Goal: Transaction & Acquisition: Purchase product/service

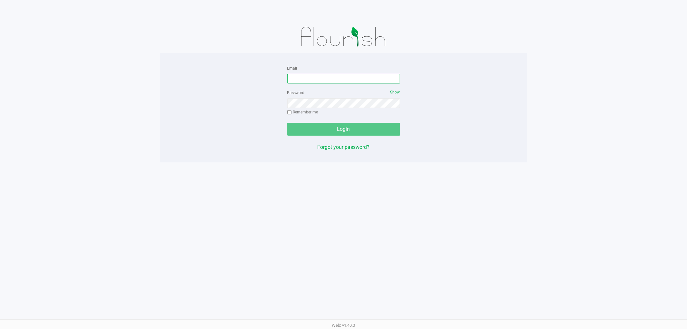
click at [322, 79] on input "Email" at bounding box center [343, 79] width 113 height 10
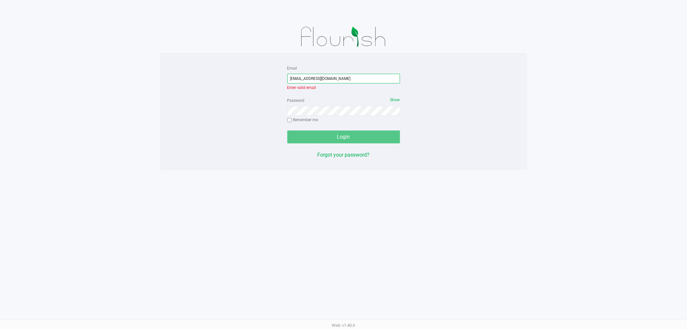
type input "jthedy@liveparallel.com"
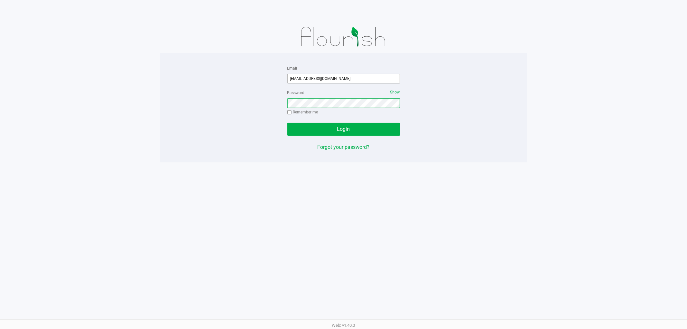
click at [287, 123] on button "Login" at bounding box center [343, 129] width 113 height 13
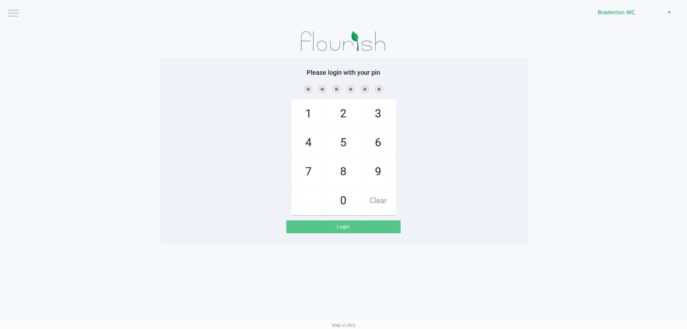
click at [617, 46] on app-pos-login-wrapper "Logout Bradenton WC Please login with your pin 1 4 7 2 5 8 0 3 6 9 Clear Login" at bounding box center [343, 122] width 687 height 244
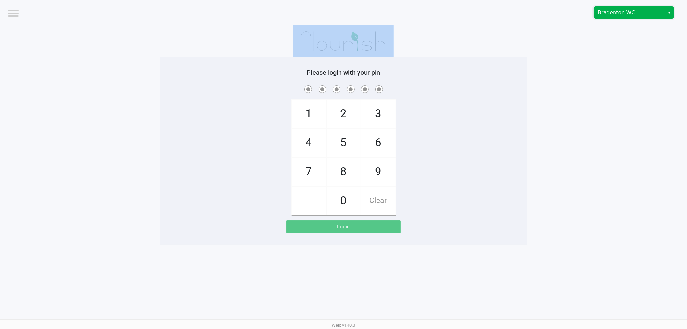
click at [652, 10] on span "Bradenton WC" at bounding box center [629, 13] width 63 height 8
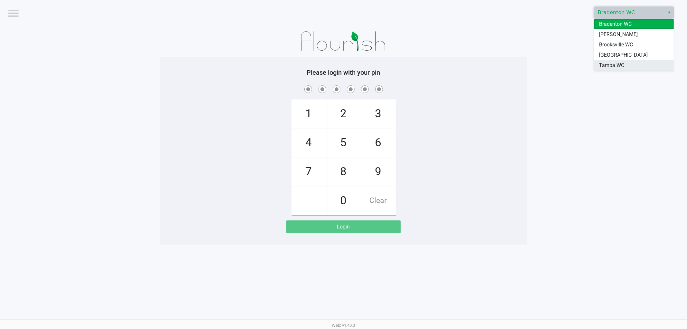
click at [617, 65] on span "Tampa WC" at bounding box center [611, 65] width 25 height 8
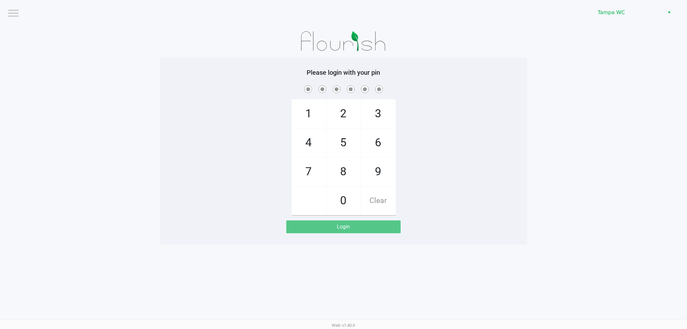
drag, startPoint x: 603, startPoint y: 91, endPoint x: 614, endPoint y: 92, distance: 10.6
click at [607, 92] on app-pos-login-wrapper "Logout Tampa WC Please login with your pin 1 4 7 2 5 8 0 3 6 9 Clear Login" at bounding box center [343, 122] width 687 height 244
checkbox input "true"
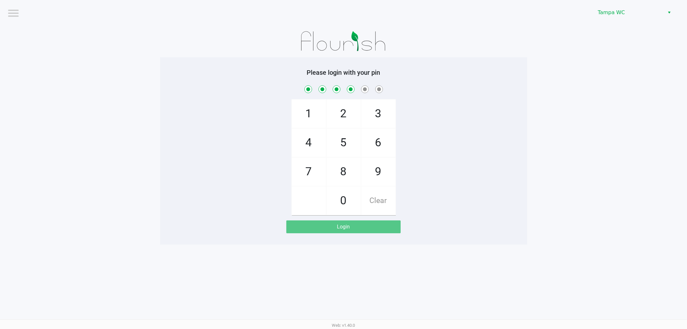
checkbox input "true"
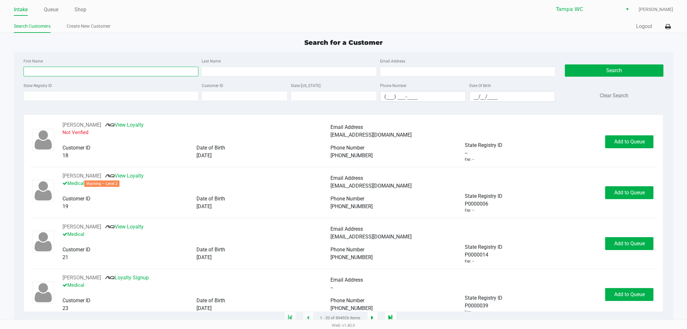
drag, startPoint x: 108, startPoint y: 74, endPoint x: 130, endPoint y: 72, distance: 22.4
click at [109, 73] on input "First Name" at bounding box center [111, 72] width 175 height 10
type input "Jane"
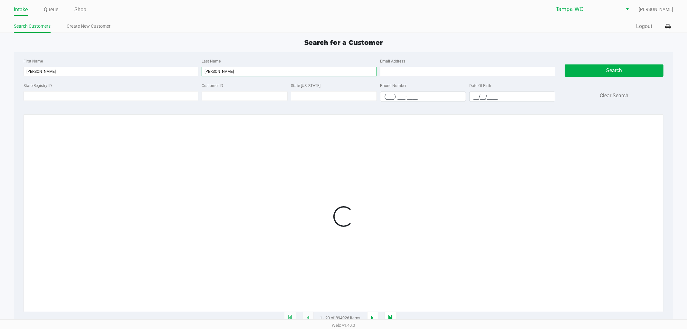
type input "Juliano"
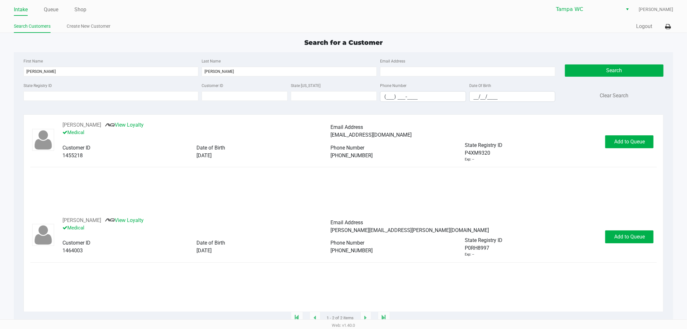
click at [150, 231] on p "Medical" at bounding box center [196, 227] width 268 height 7
drag, startPoint x: 160, startPoint y: 193, endPoint x: 170, endPoint y: 226, distance: 34.0
click at [170, 226] on div "JANET JULIANO View Loyalty Medical Email Address pouruadrink@aol.com Customer I…" at bounding box center [343, 216] width 626 height 190
click at [638, 236] on span "Add to Queue" at bounding box center [629, 236] width 31 height 6
click at [633, 238] on span "In Queue" at bounding box center [637, 236] width 54 height 6
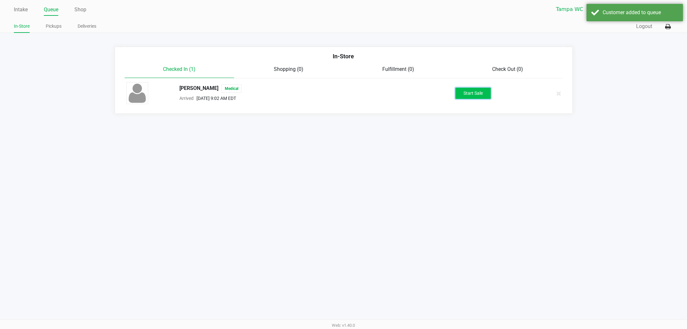
click at [474, 97] on button "Start Sale" at bounding box center [472, 93] width 35 height 11
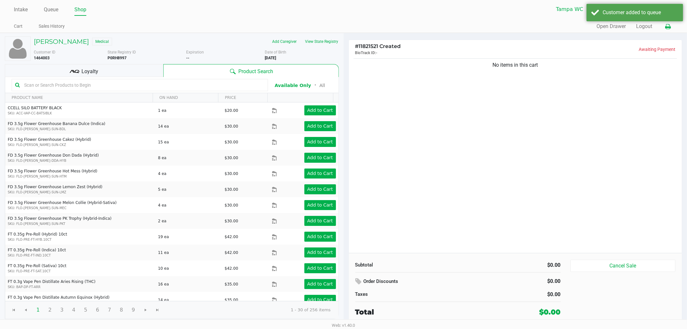
click at [670, 24] on icon at bounding box center [667, 26] width 5 height 5
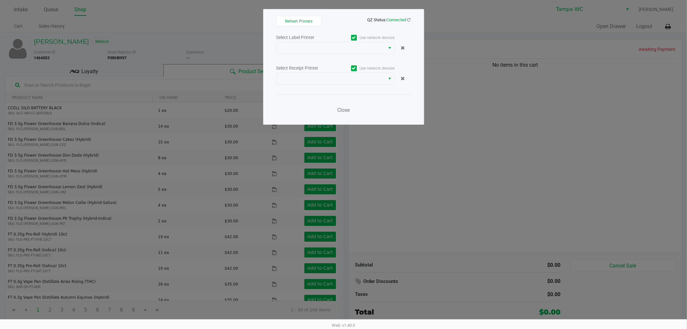
click at [369, 41] on div "Use network devices" at bounding box center [364, 37] width 59 height 9
click at [367, 45] on span at bounding box center [330, 48] width 101 height 8
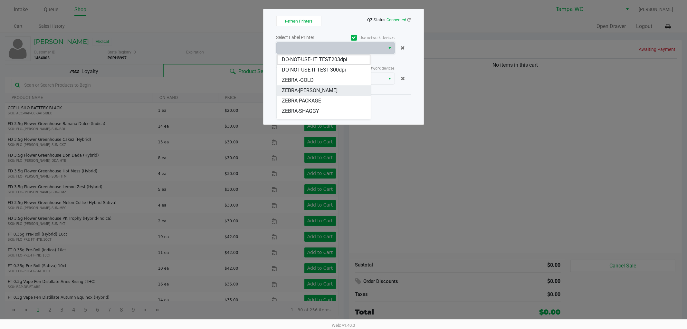
click at [304, 88] on span "ZEBRA-DAVID-BISBAL" at bounding box center [310, 91] width 56 height 8
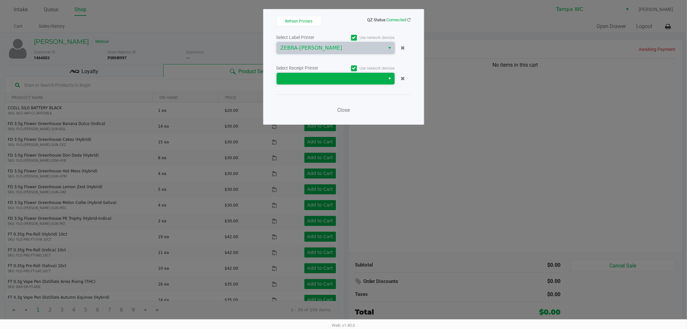
click at [345, 77] on span at bounding box center [330, 79] width 101 height 8
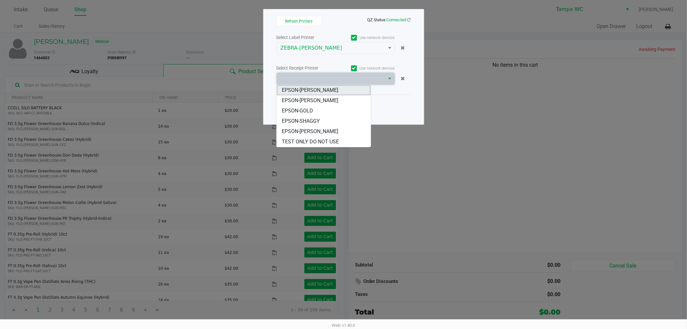
click at [345, 89] on li "EPSON-DAVIS-BISBAL" at bounding box center [324, 90] width 94 height 10
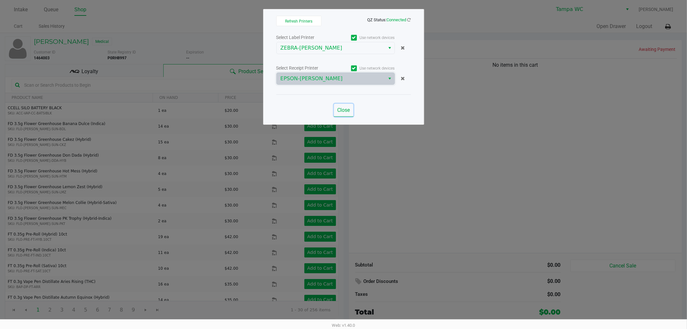
click at [342, 110] on span "Close" at bounding box center [343, 110] width 13 height 6
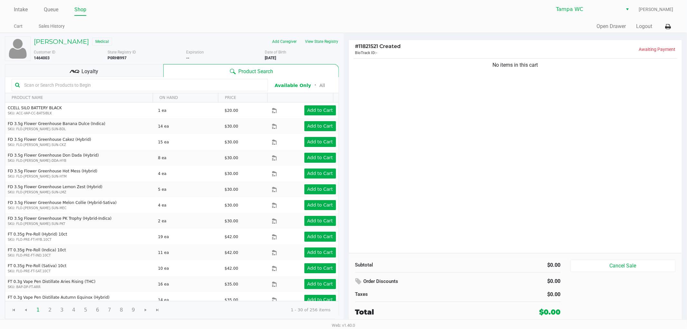
click at [513, 173] on div "No items in this cart" at bounding box center [515, 155] width 333 height 196
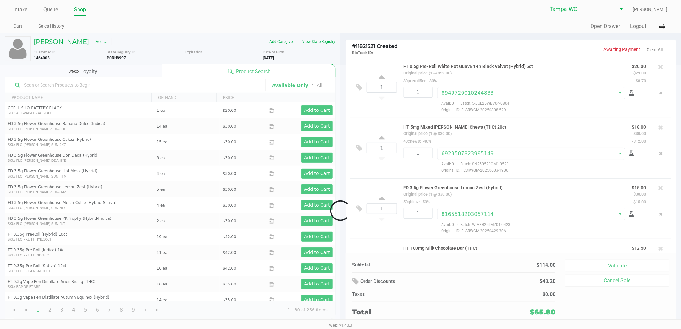
scroll to position [47, 0]
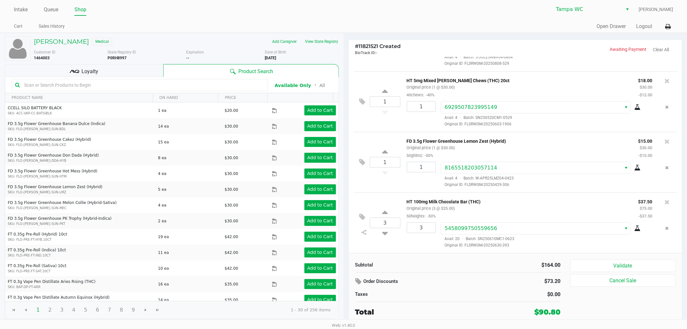
click at [71, 71] on icon at bounding box center [72, 71] width 5 height 3
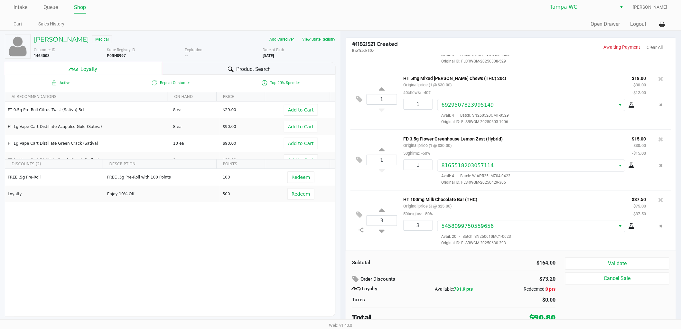
scroll to position [3, 0]
click at [638, 265] on button "Validate" at bounding box center [617, 263] width 104 height 12
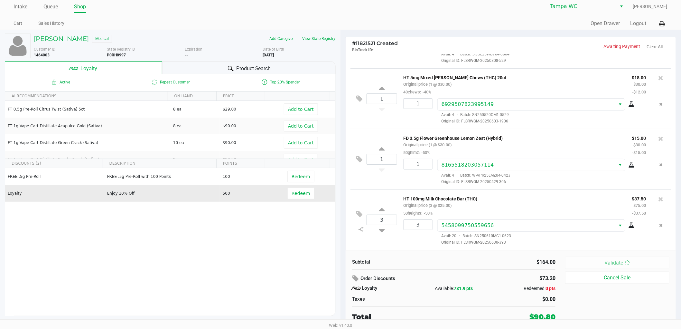
scroll to position [0, 0]
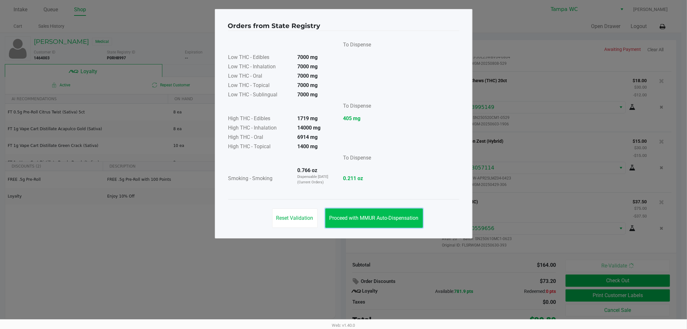
click at [356, 216] on span "Proceed with MMUR Auto-Dispensation" at bounding box center [373, 218] width 89 height 6
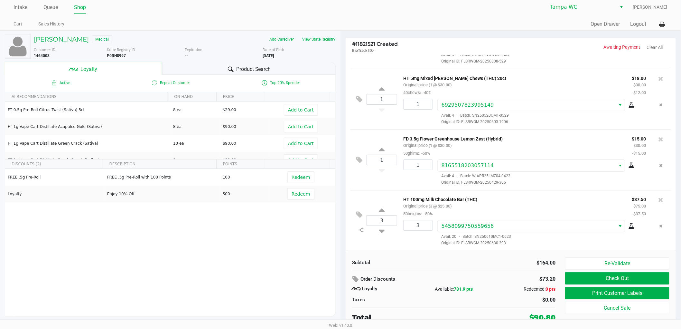
scroll to position [3, 0]
click at [622, 291] on button "Print Customer Labels" at bounding box center [617, 292] width 104 height 12
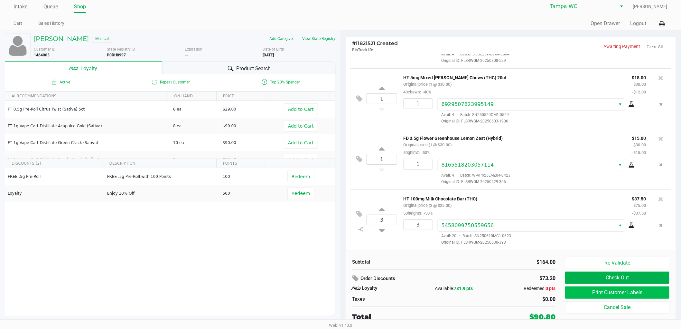
scroll to position [0, 0]
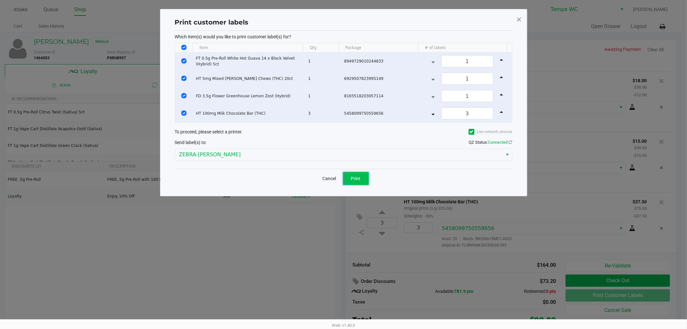
click at [352, 184] on button "Print" at bounding box center [356, 178] width 26 height 13
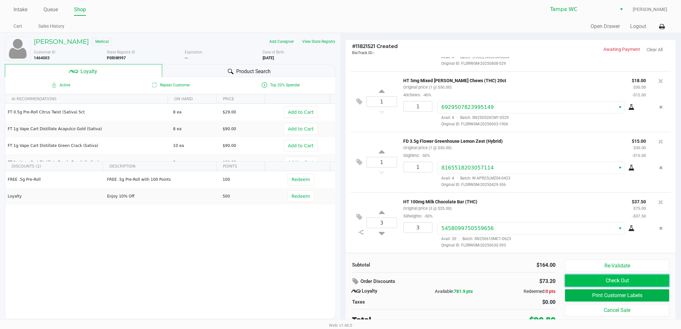
click at [592, 278] on button "Check Out" at bounding box center [617, 280] width 104 height 12
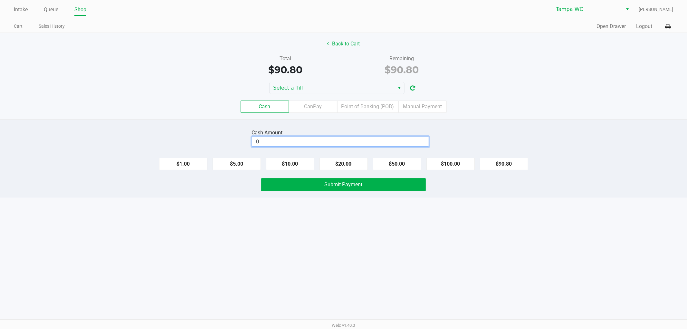
click at [341, 139] on input "0" at bounding box center [340, 141] width 176 height 9
click at [326, 89] on span "Select a Till" at bounding box center [332, 88] width 118 height 8
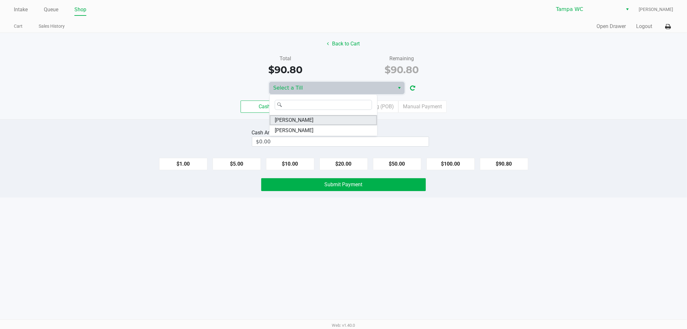
click at [279, 116] on span "DAVID-BISBAL" at bounding box center [294, 120] width 39 height 8
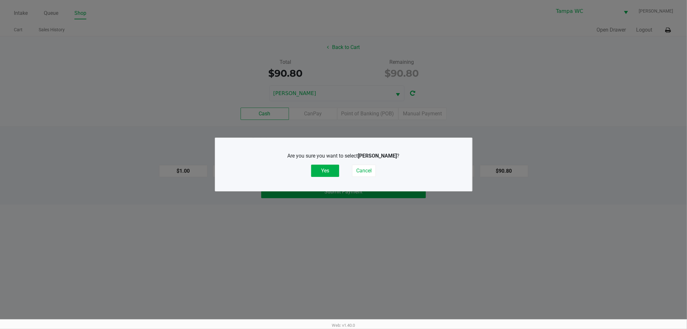
drag, startPoint x: 317, startPoint y: 167, endPoint x: 477, endPoint y: 118, distance: 167.1
click at [321, 167] on button "Yes" at bounding box center [325, 171] width 28 height 12
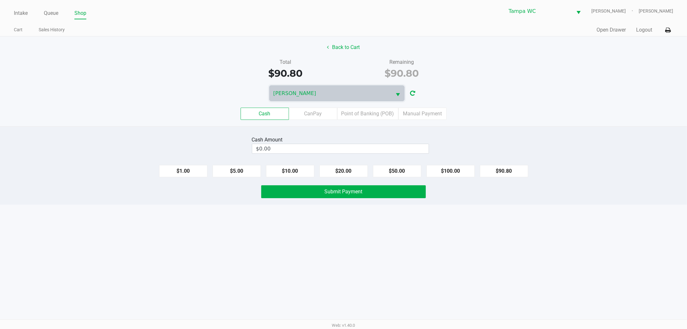
click at [555, 85] on div "Back to Cart Total $90.80 Remaining $90.80 DAVID-BISBAL Cash CanPay Point of Ba…" at bounding box center [343, 81] width 687 height 90
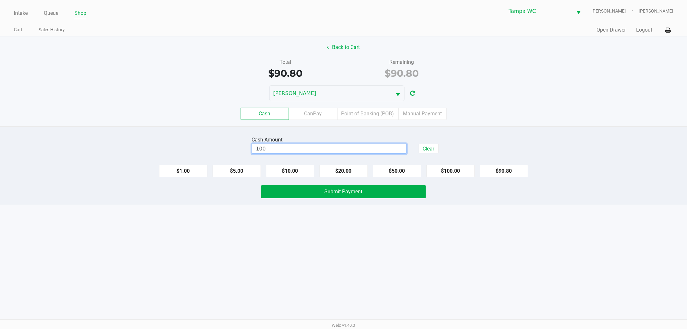
type input "$100.00"
click at [512, 84] on div "Back to Cart Total $90.80 Remaining $90.80 DAVID-BISBAL Cash CanPay Point of Ba…" at bounding box center [343, 81] width 687 height 90
click at [418, 211] on div "Intake Queue Shop Tampa WC DAVID-BISBAL Jalen Thedy Cart Sales History Quick Sa…" at bounding box center [343, 164] width 687 height 329
click at [504, 101] on div "Cash CanPay Point of Banking (POB) Manual Payment" at bounding box center [343, 113] width 696 height 25
click at [443, 222] on div "Intake Queue Shop Tampa WC DAVID-BISBAL Jalen Thedy Cart Sales History Quick Sa…" at bounding box center [343, 164] width 687 height 329
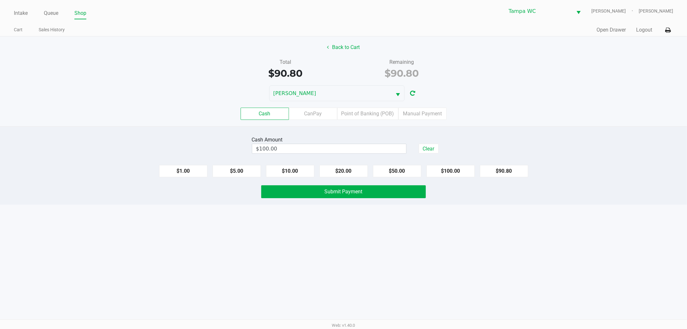
click at [439, 241] on div "Intake Queue Shop Tampa WC DAVID-BISBAL Jalen Thedy Cart Sales History Quick Sa…" at bounding box center [343, 164] width 687 height 329
click at [417, 195] on button "Submit Payment" at bounding box center [343, 191] width 165 height 13
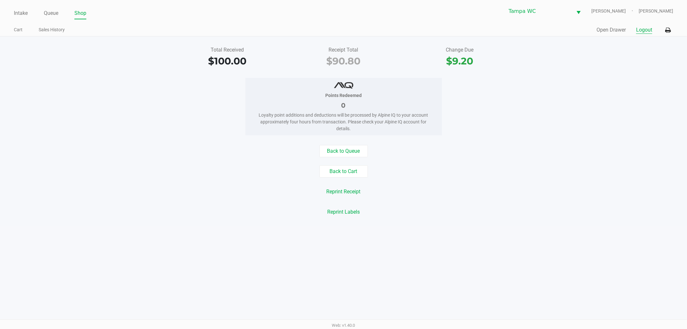
click at [647, 33] on button "Logout" at bounding box center [644, 30] width 16 height 8
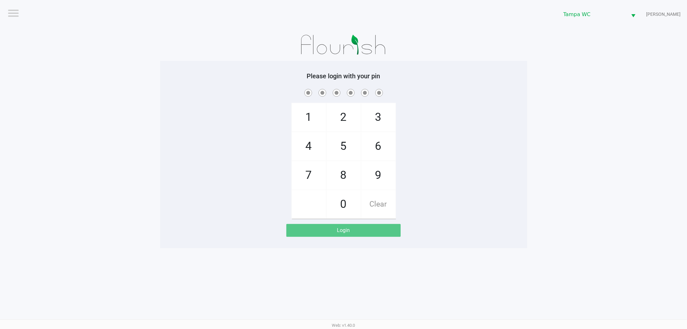
click at [489, 196] on div "1 4 7 2 5 8 0 3 6 9 Clear" at bounding box center [343, 153] width 367 height 131
checkbox input "true"
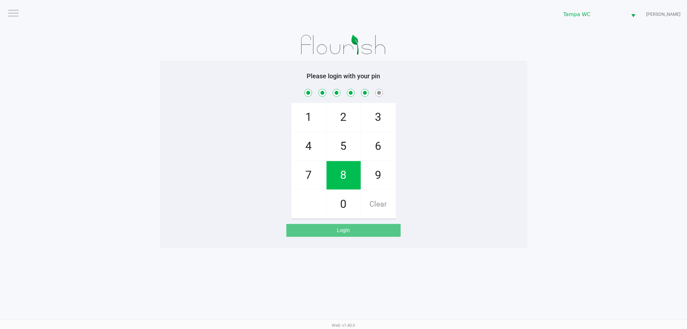
checkbox input "true"
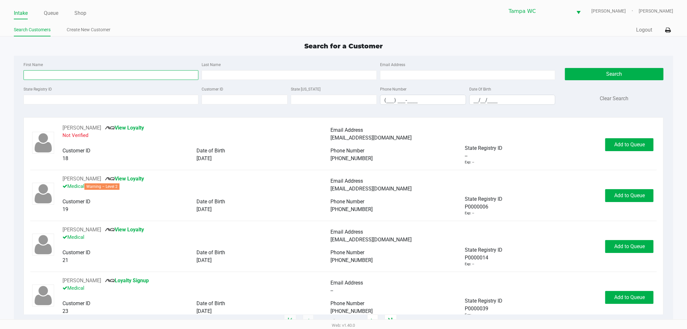
click at [52, 76] on input "First Name" at bounding box center [111, 75] width 175 height 10
type input "Amanda"
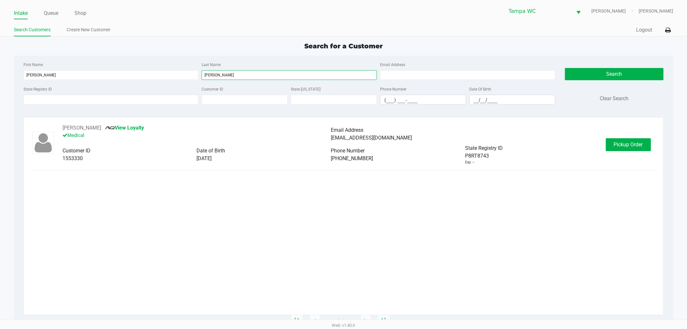
type input "Tindall"
drag, startPoint x: 153, startPoint y: 206, endPoint x: 317, endPoint y: 213, distance: 164.7
click at [156, 206] on div "AMANDA TINDALL View Loyalty Medical Email Address moofrid@gmail.com Customer ID…" at bounding box center [343, 219] width 626 height 190
click at [630, 143] on span "Pickup Order" at bounding box center [628, 144] width 29 height 6
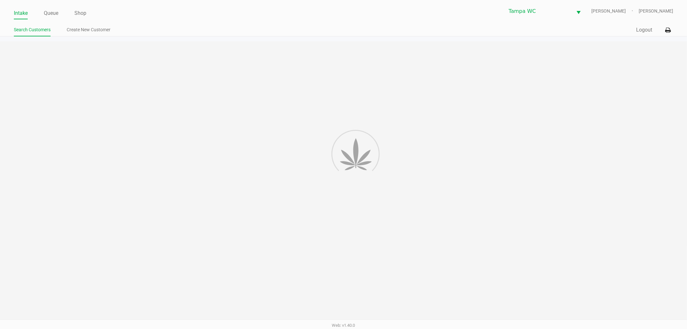
click at [562, 229] on div at bounding box center [343, 181] width 687 height 280
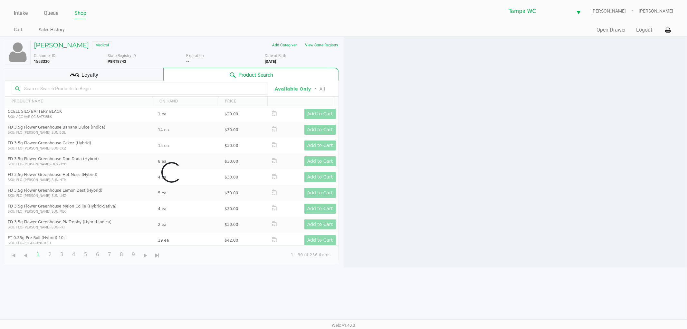
click at [404, 165] on div at bounding box center [516, 152] width 344 height 231
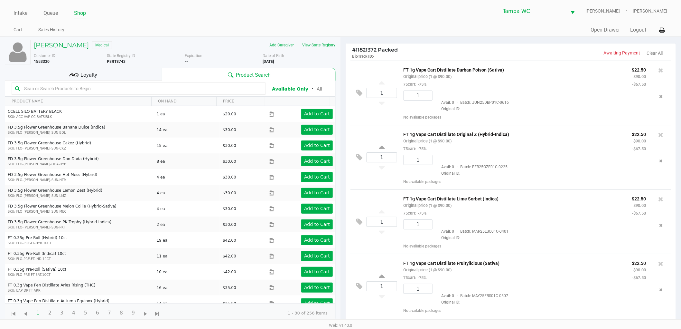
click at [414, 169] on div "1" at bounding box center [416, 165] width 34 height 21
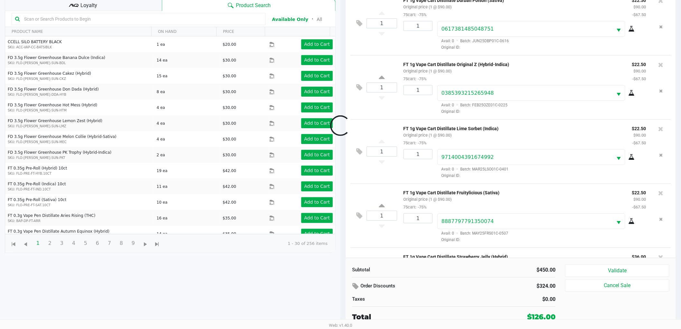
scroll to position [55, 0]
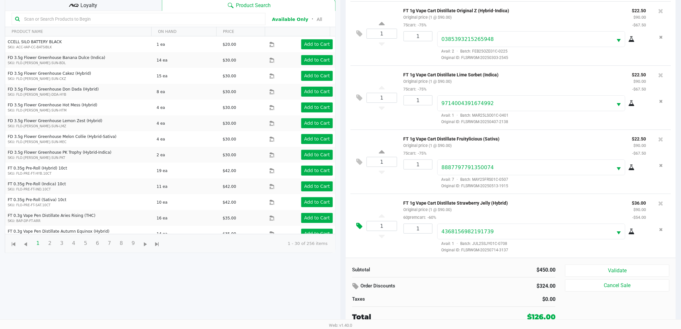
click at [361, 227] on icon at bounding box center [359, 225] width 6 height 7
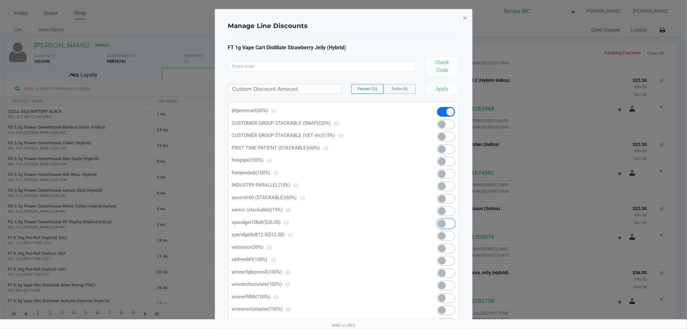
click at [443, 220] on span at bounding box center [442, 224] width 8 height 8
click at [468, 20] on button "×" at bounding box center [465, 18] width 14 height 18
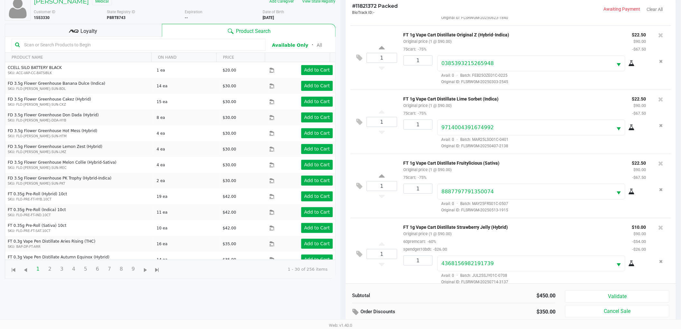
scroll to position [70, 0]
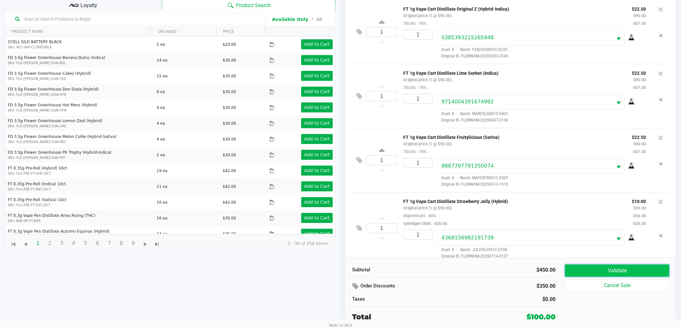
click at [596, 272] on button "Validate" at bounding box center [617, 270] width 104 height 12
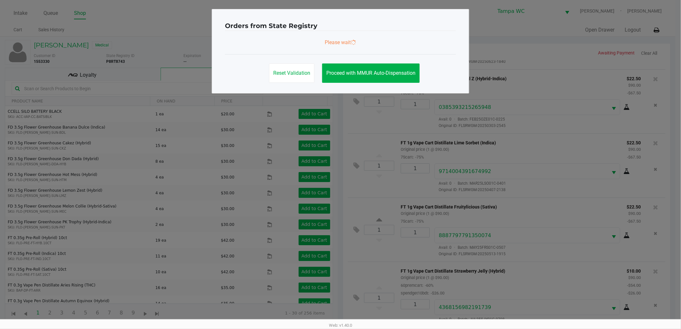
scroll to position [63, 0]
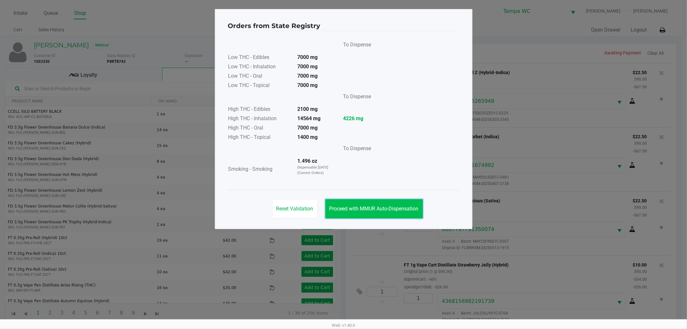
click at [408, 210] on span "Proceed with MMUR Auto-Dispensation" at bounding box center [373, 208] width 89 height 6
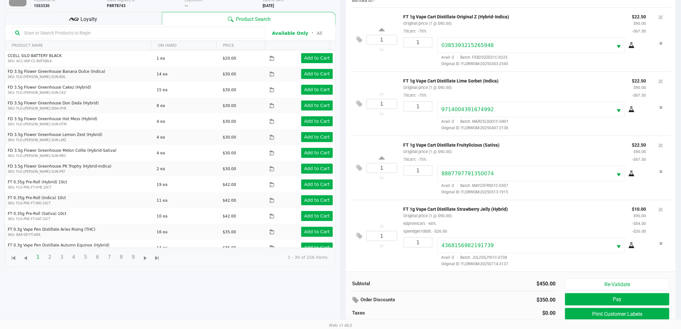
scroll to position [70, 0]
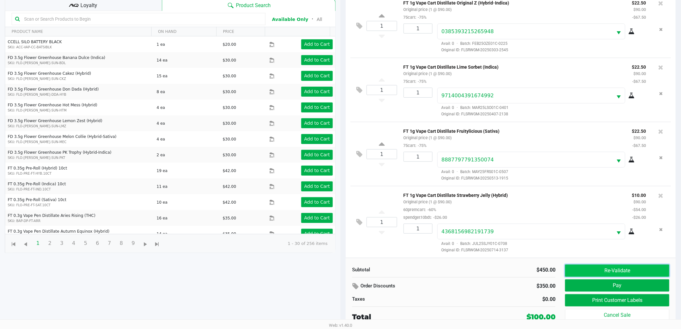
click at [652, 269] on button "Re-Validate" at bounding box center [617, 270] width 104 height 12
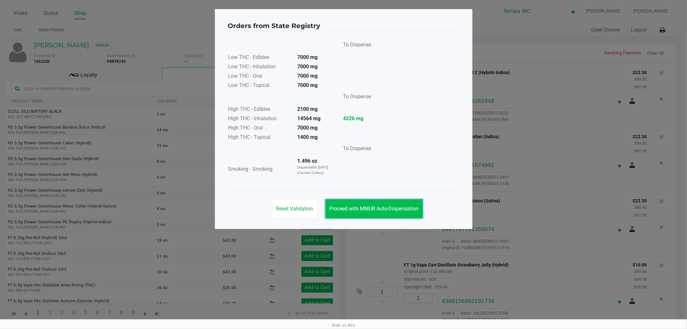
click at [363, 212] on button "Proceed with MMUR Auto-Dispensation" at bounding box center [374, 208] width 98 height 19
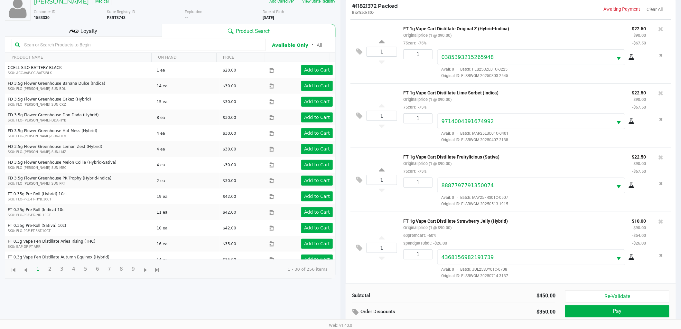
scroll to position [70, 0]
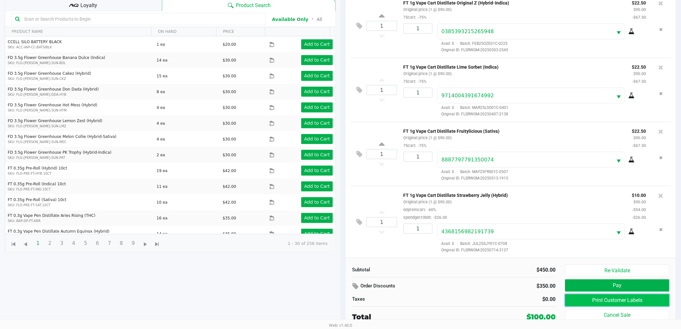
click at [613, 297] on button "Print Customer Labels" at bounding box center [617, 300] width 104 height 12
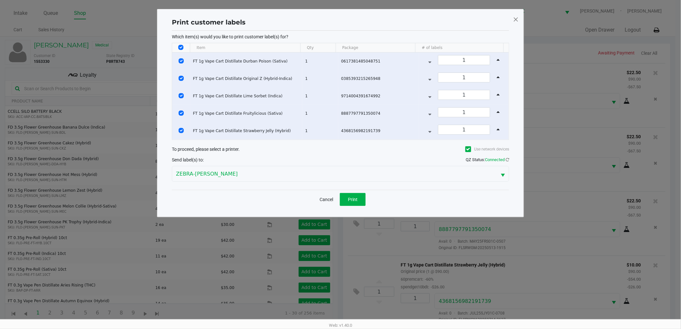
scroll to position [0, 0]
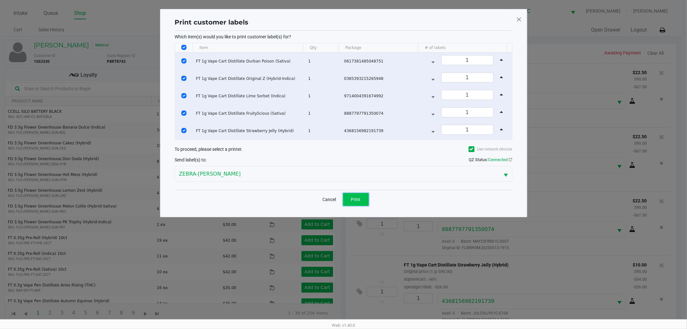
click at [366, 194] on button "Print" at bounding box center [356, 199] width 26 height 13
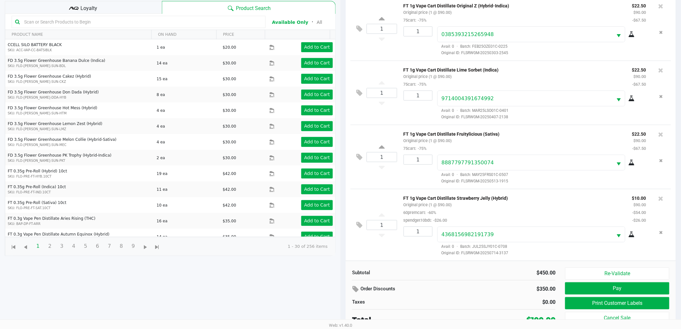
scroll to position [70, 0]
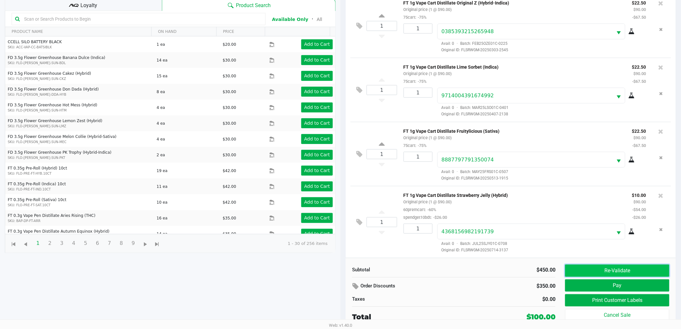
click at [600, 268] on button "Re-Validate" at bounding box center [617, 270] width 104 height 12
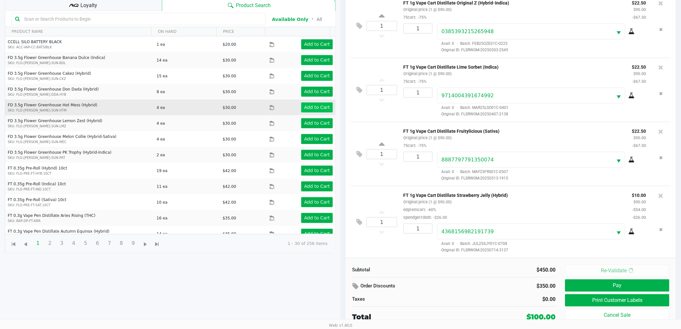
scroll to position [0, 0]
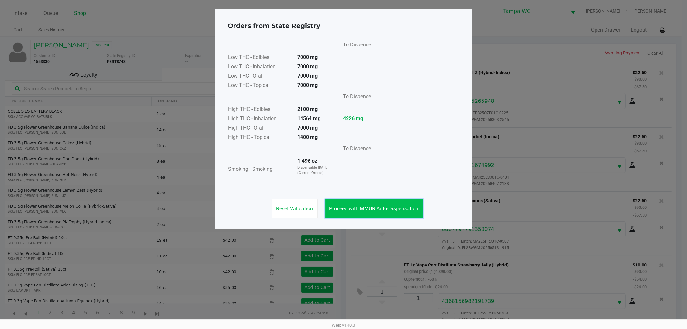
click at [370, 209] on span "Proceed with MMUR Auto-Dispensation" at bounding box center [373, 208] width 89 height 6
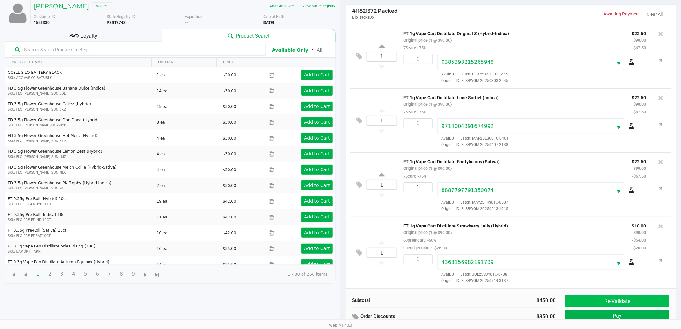
scroll to position [70, 0]
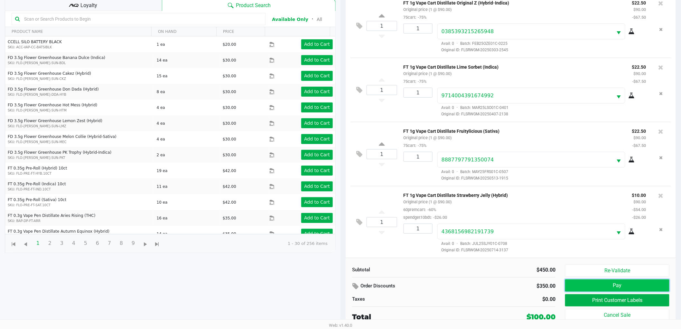
click at [610, 286] on button "Pay" at bounding box center [617, 285] width 104 height 12
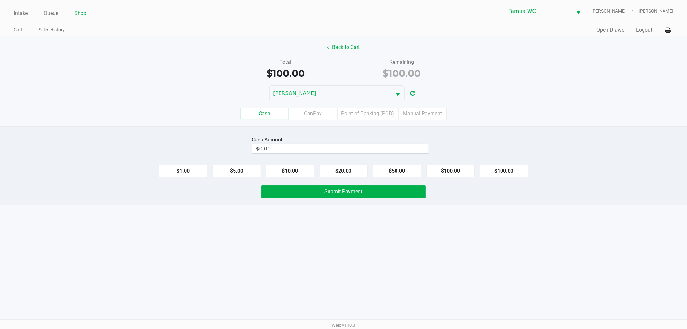
click at [314, 114] on label "CanPay" at bounding box center [313, 114] width 48 height 12
click at [0, 0] on 2 "CanPay" at bounding box center [0, 0] width 0 height 0
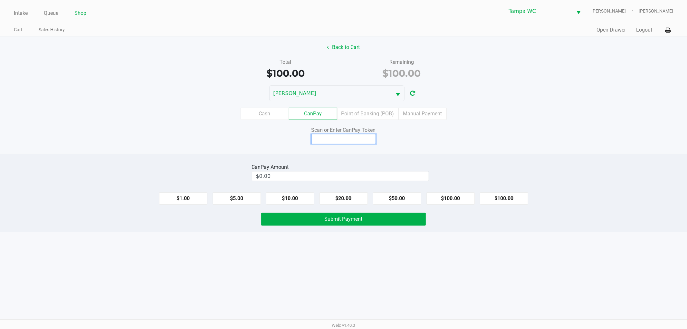
click at [332, 139] on input at bounding box center [343, 139] width 64 height 10
type input "Q6780741Q"
click at [575, 94] on div "DAVID-BISBAL" at bounding box center [343, 93] width 687 height 16
click at [519, 252] on div "Intake Queue Shop Tampa WC DAVID-BISBAL Jalen Thedy Cart Sales History Quick Sa…" at bounding box center [343, 164] width 687 height 329
click at [497, 193] on button "$100.00" at bounding box center [504, 198] width 48 height 12
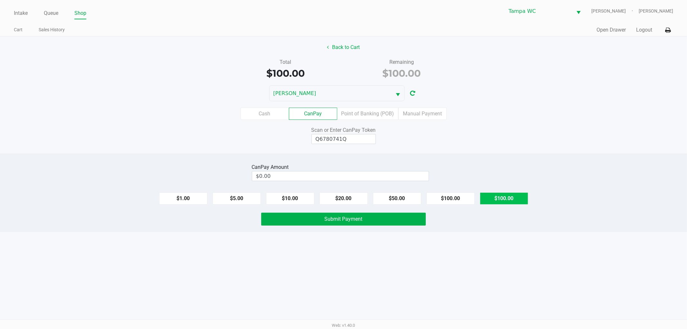
type input "$100.00"
click at [502, 261] on div "Intake Queue Shop Tampa WC DAVID-BISBAL Jalen Thedy Cart Sales History Quick Sa…" at bounding box center [343, 164] width 687 height 329
click at [390, 213] on button "Submit Payment" at bounding box center [343, 218] width 165 height 13
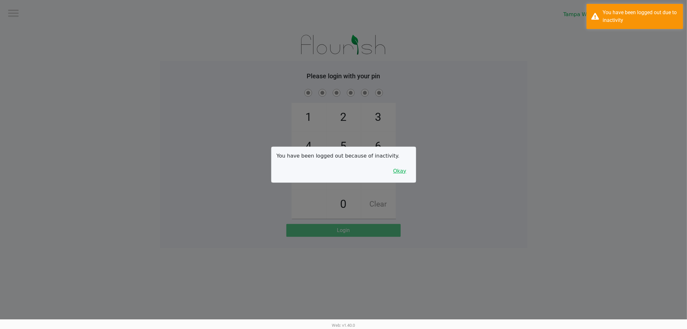
click at [398, 172] on button "Okay" at bounding box center [400, 171] width 22 height 12
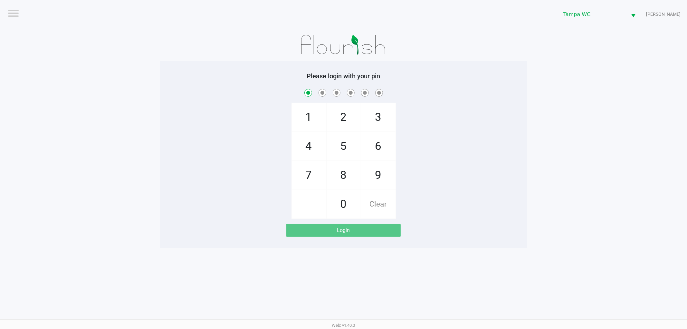
checkbox input "true"
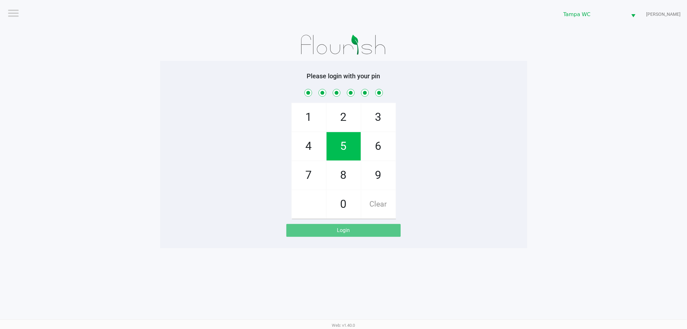
checkbox input "true"
